Goal: Navigation & Orientation: Find specific page/section

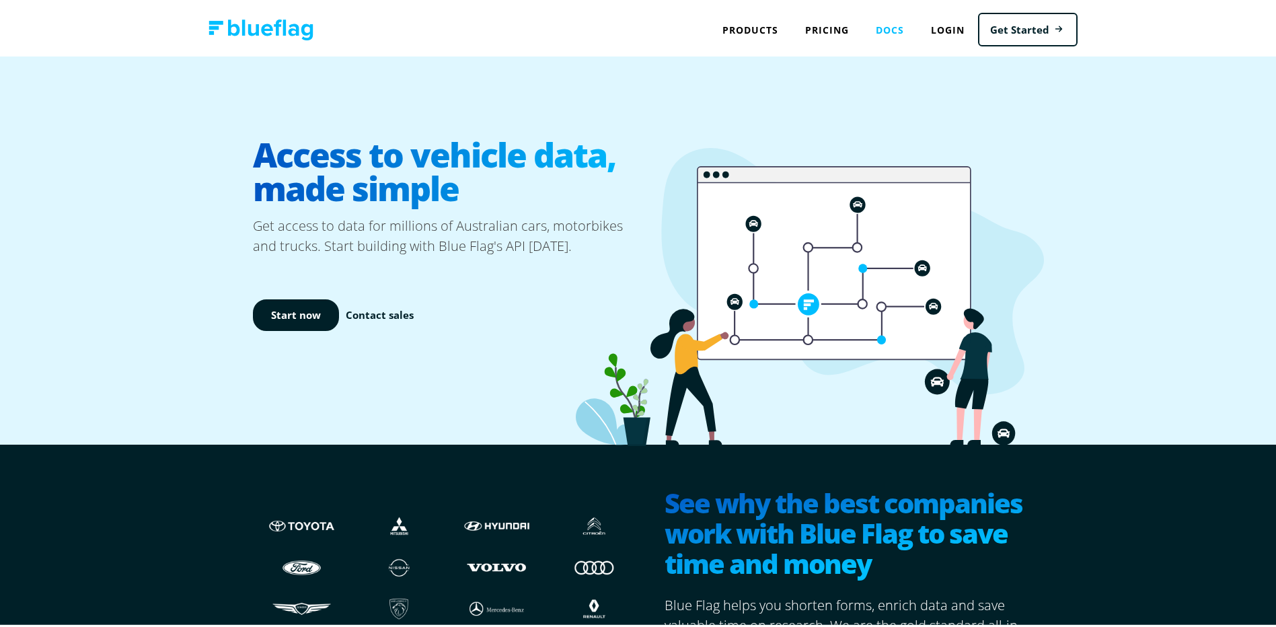
click at [878, 34] on link "Docs" at bounding box center [889, 27] width 55 height 28
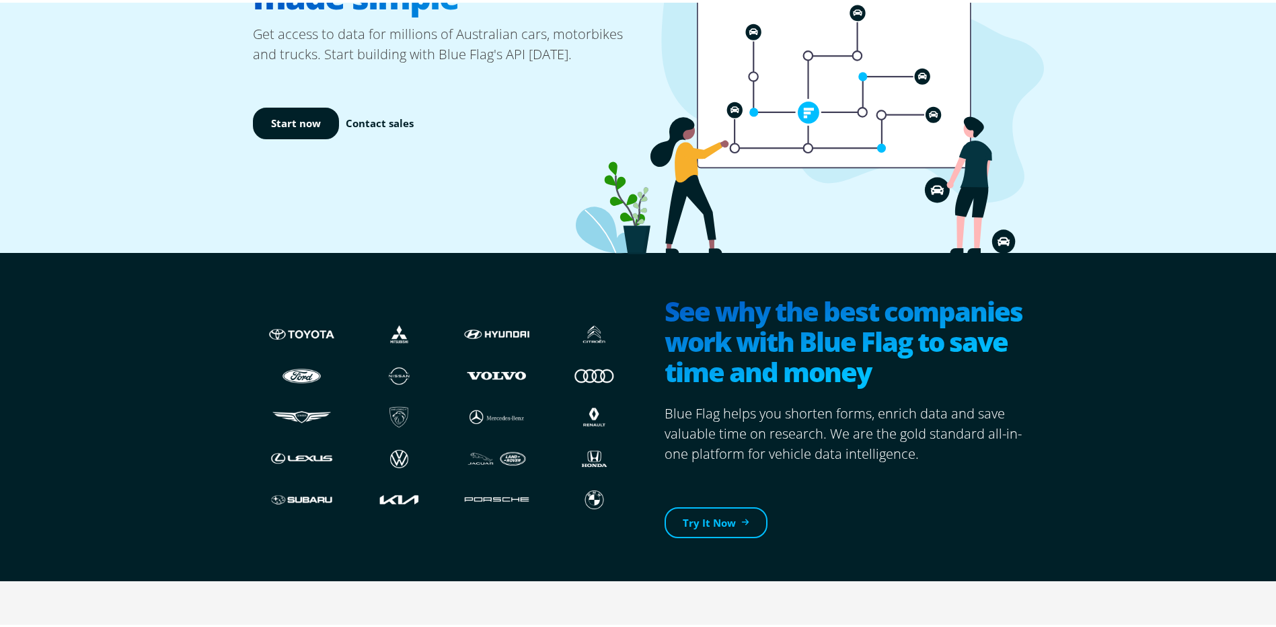
scroll to position [192, 0]
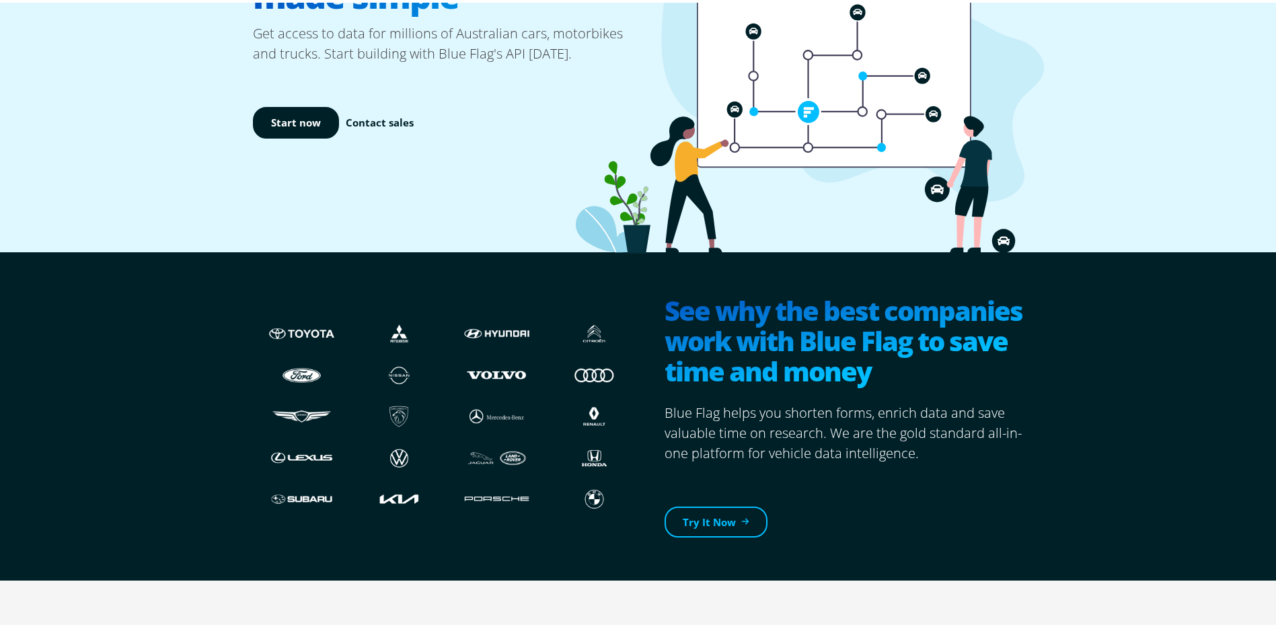
click at [570, 491] on img at bounding box center [594, 496] width 71 height 26
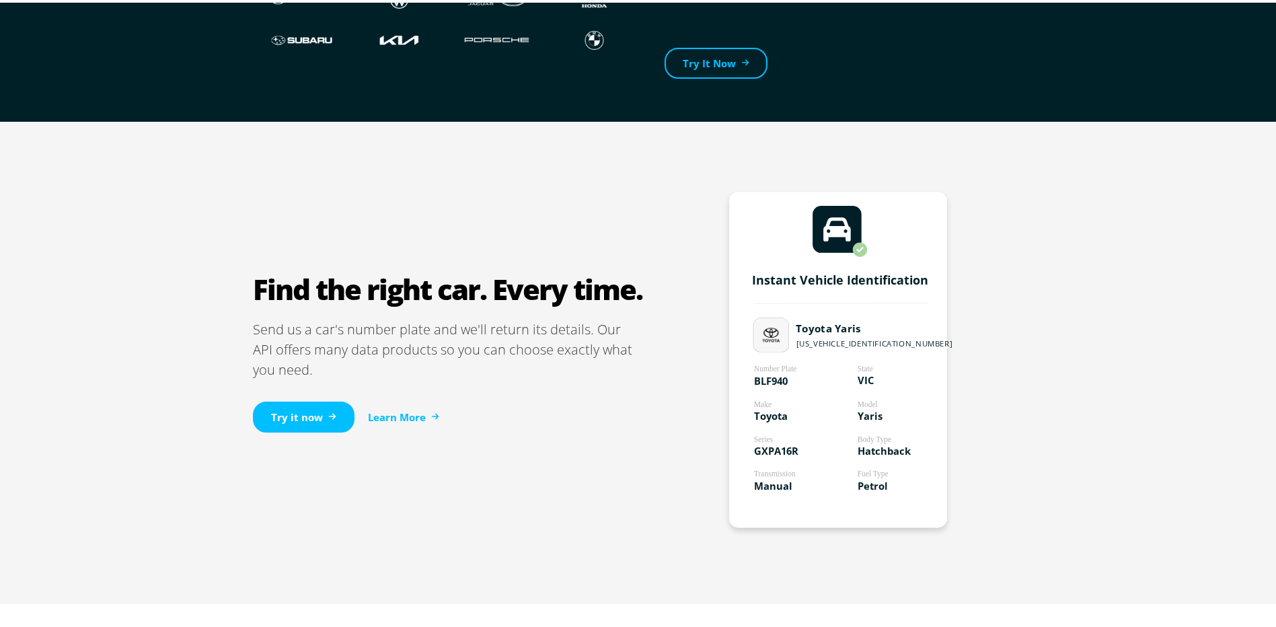
scroll to position [652, 0]
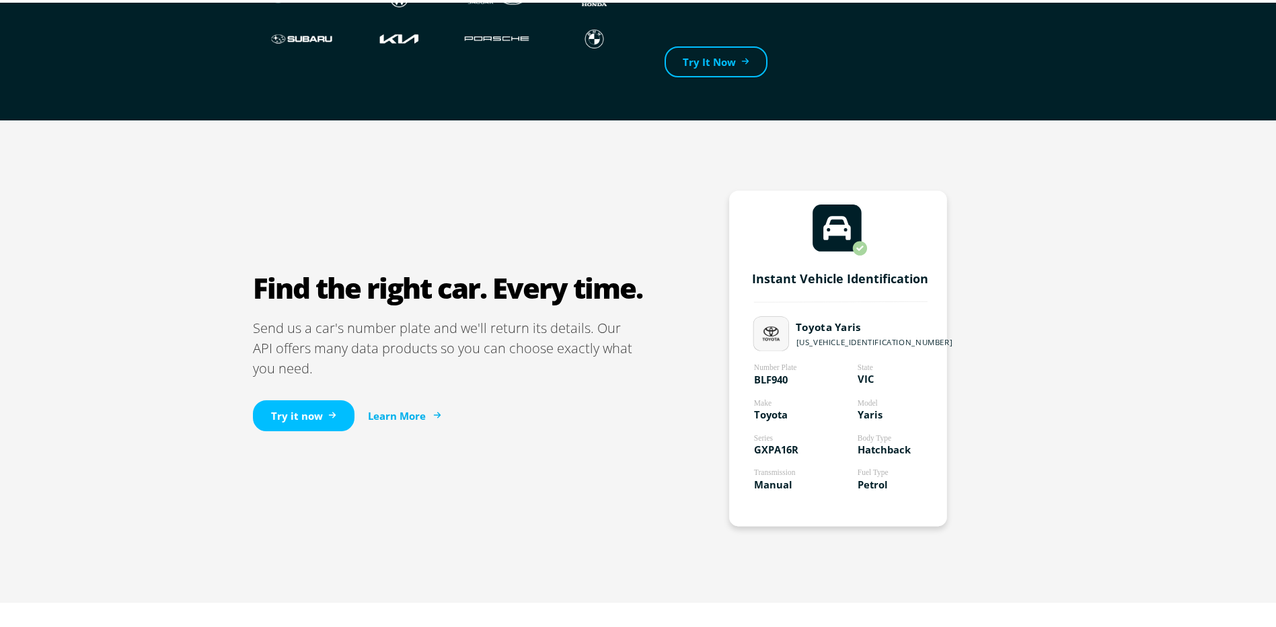
click at [414, 413] on link "Learn More" at bounding box center [403, 412] width 71 height 15
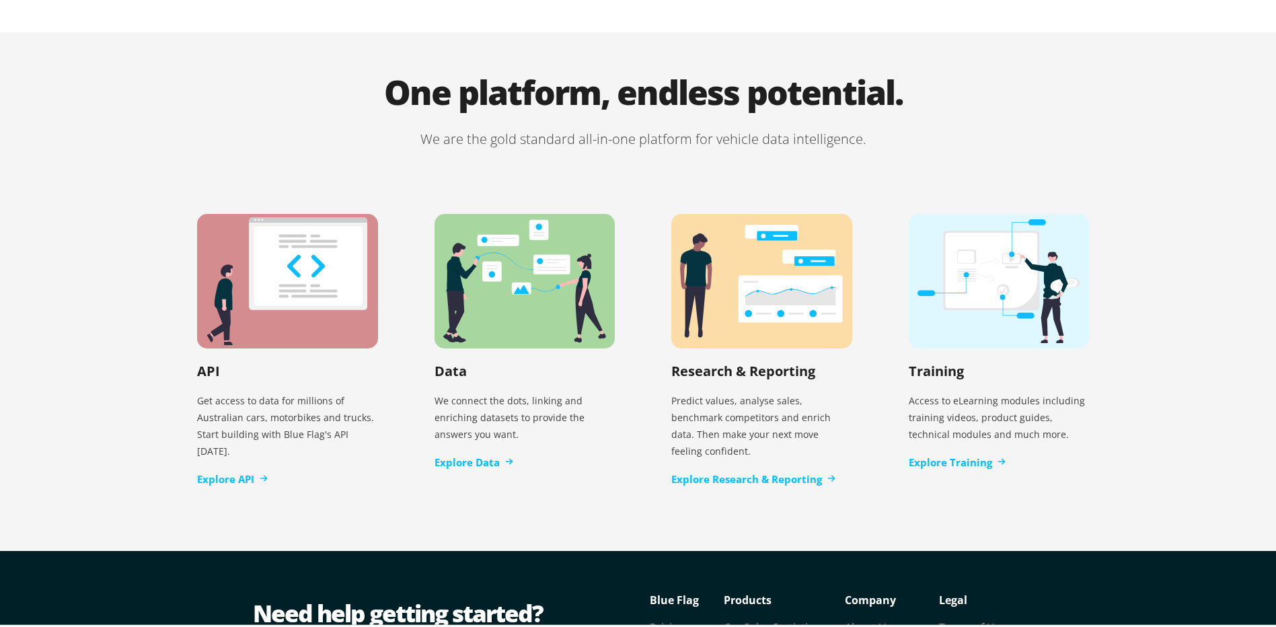
scroll to position [2604, 0]
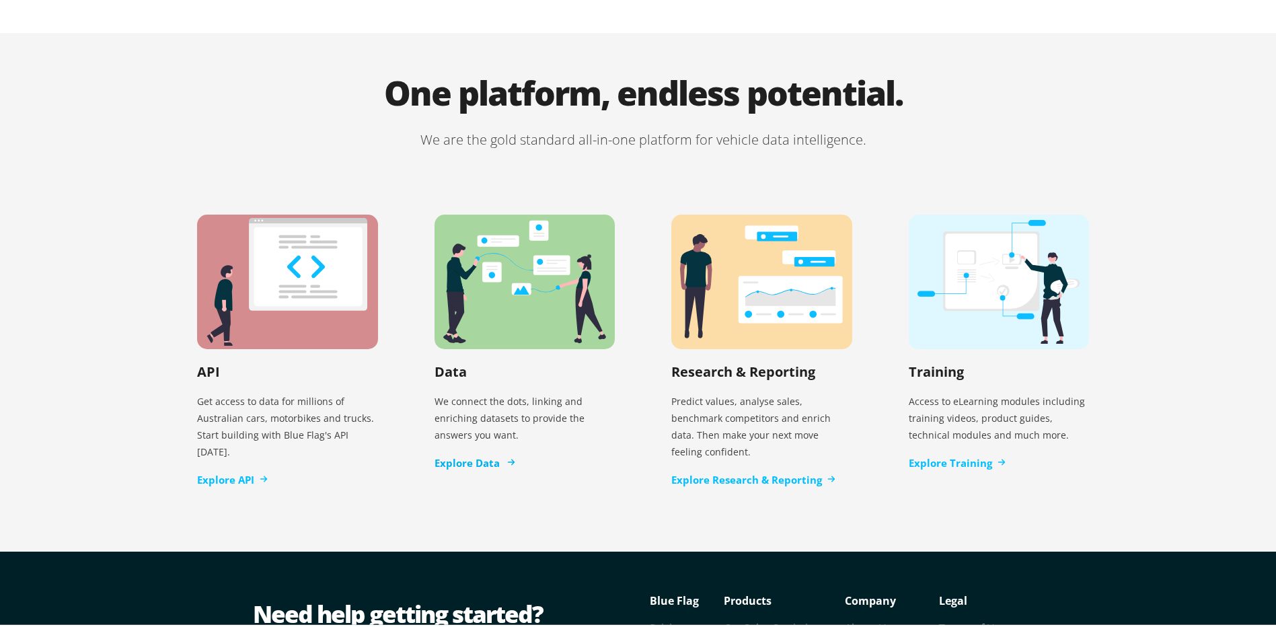
click at [477, 453] on link "Explore Data" at bounding box center [473, 460] width 79 height 15
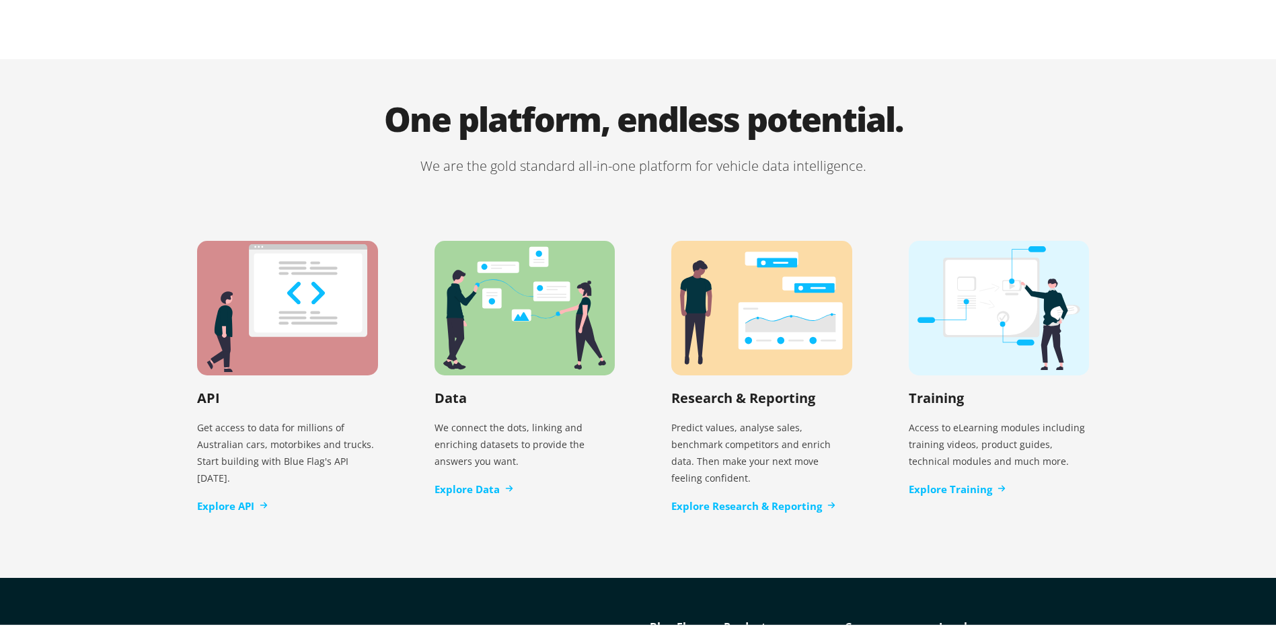
scroll to position [2604, 0]
